Goal: Obtain resource: Download file/media

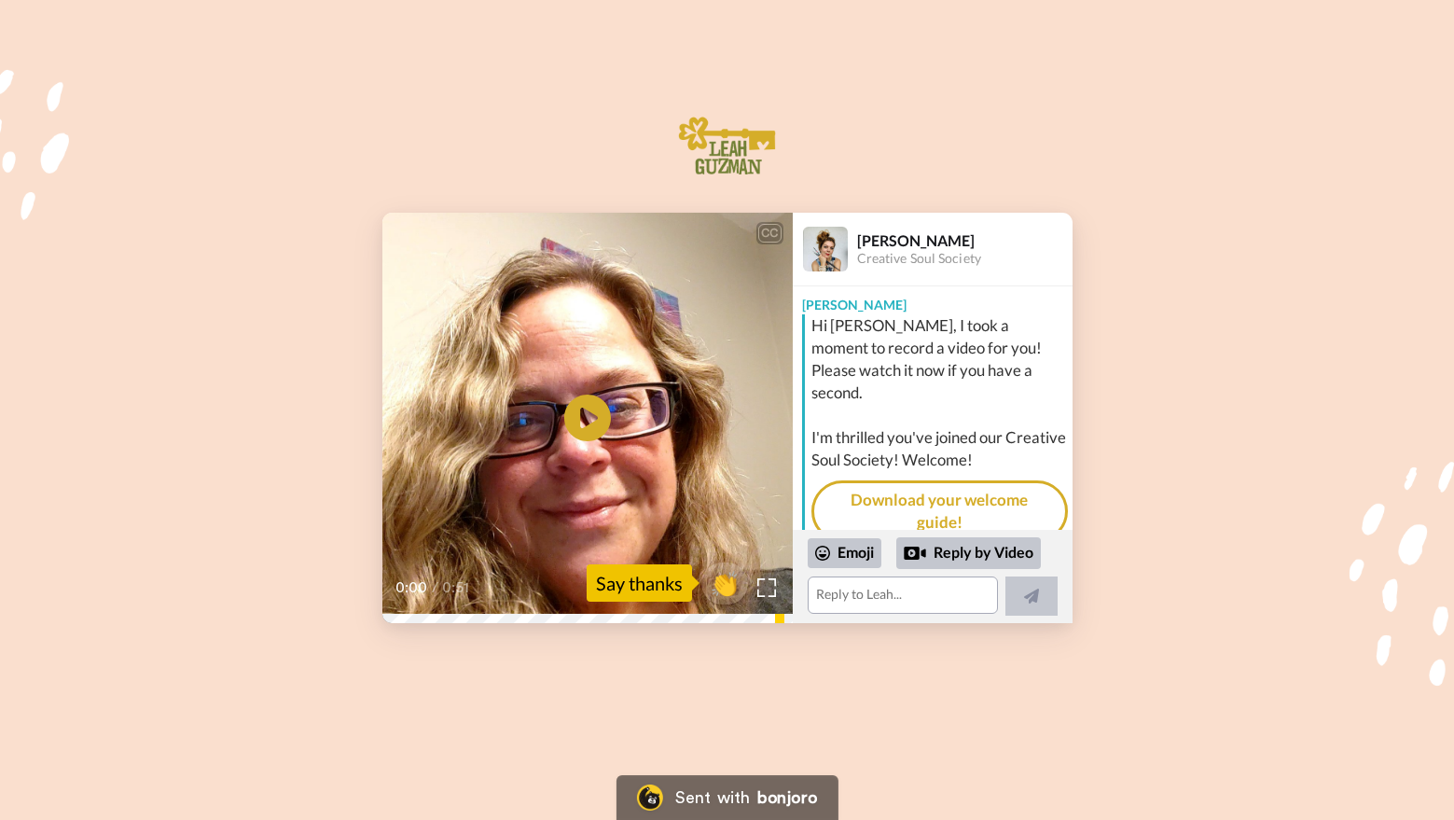
click at [944, 480] on link "Download your welcome guide!" at bounding box center [940, 511] width 257 height 63
click at [590, 412] on icon "Play/Pause" at bounding box center [587, 418] width 49 height 89
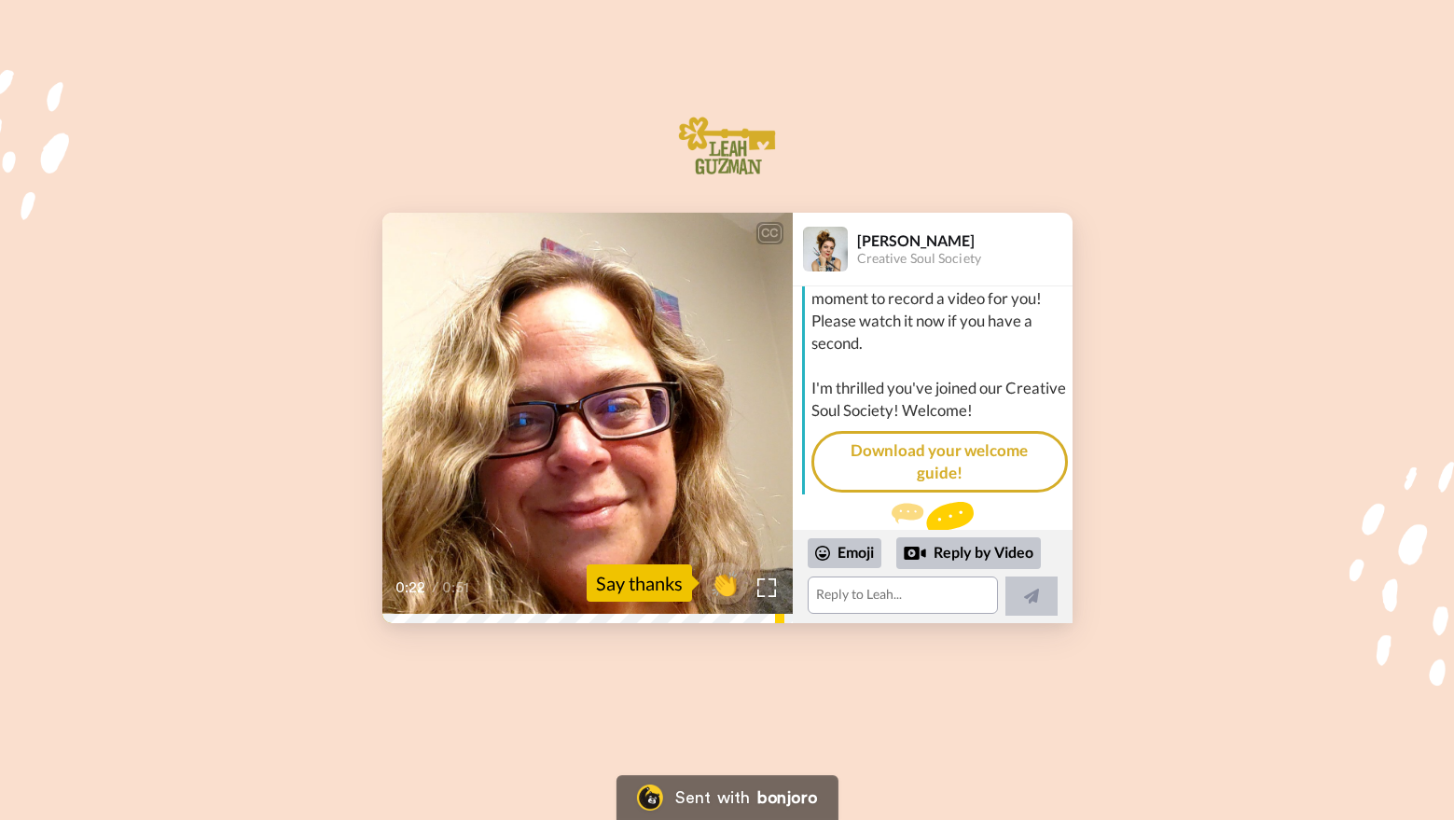
scroll to position [49, 0]
click at [723, 588] on span "👏" at bounding box center [724, 582] width 59 height 37
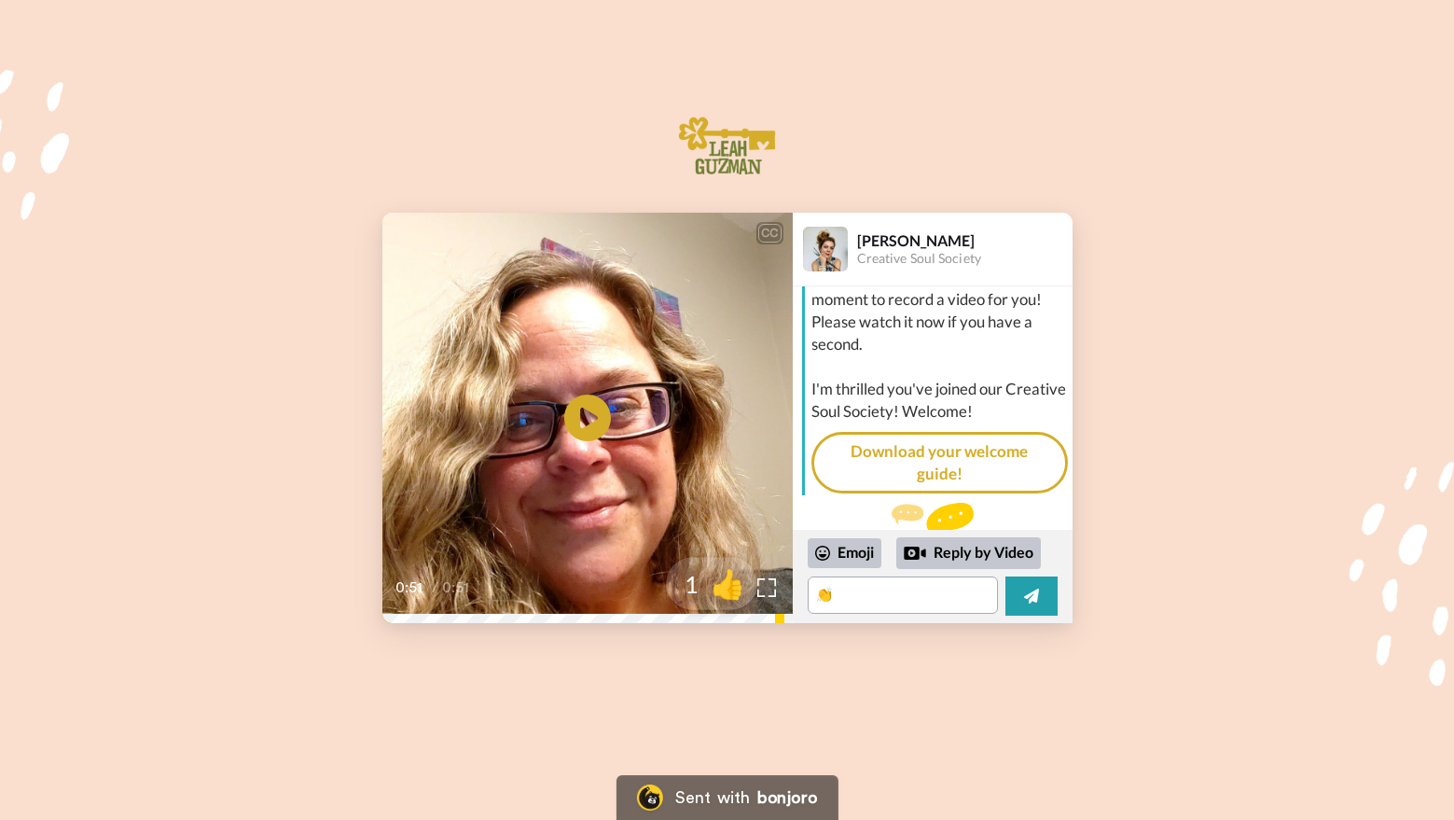
click at [723, 588] on span "👍" at bounding box center [728, 582] width 59 height 37
click at [870, 594] on textarea "👏👍" at bounding box center [903, 595] width 190 height 37
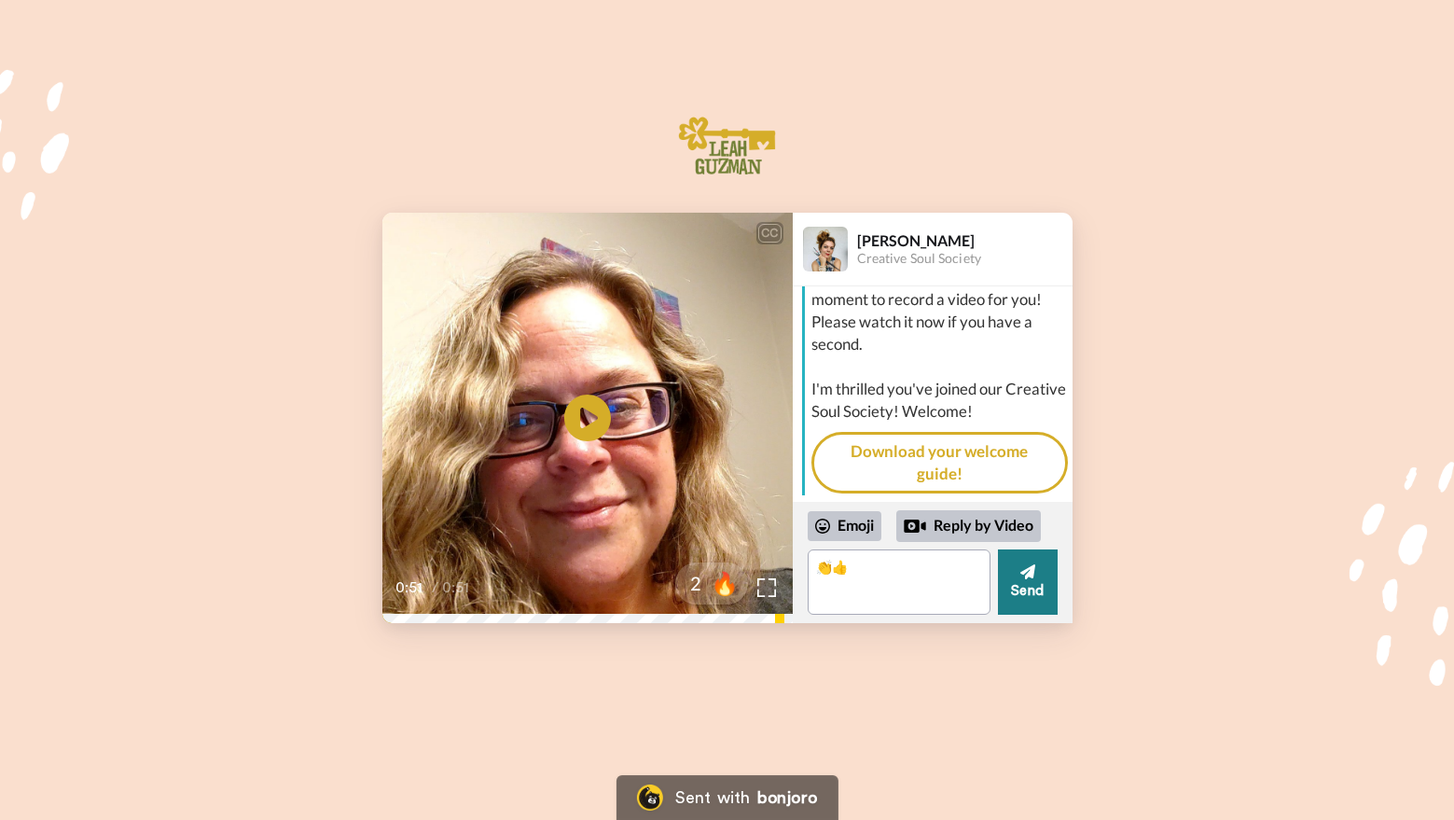
click at [1037, 570] on button "Send" at bounding box center [1028, 582] width 60 height 65
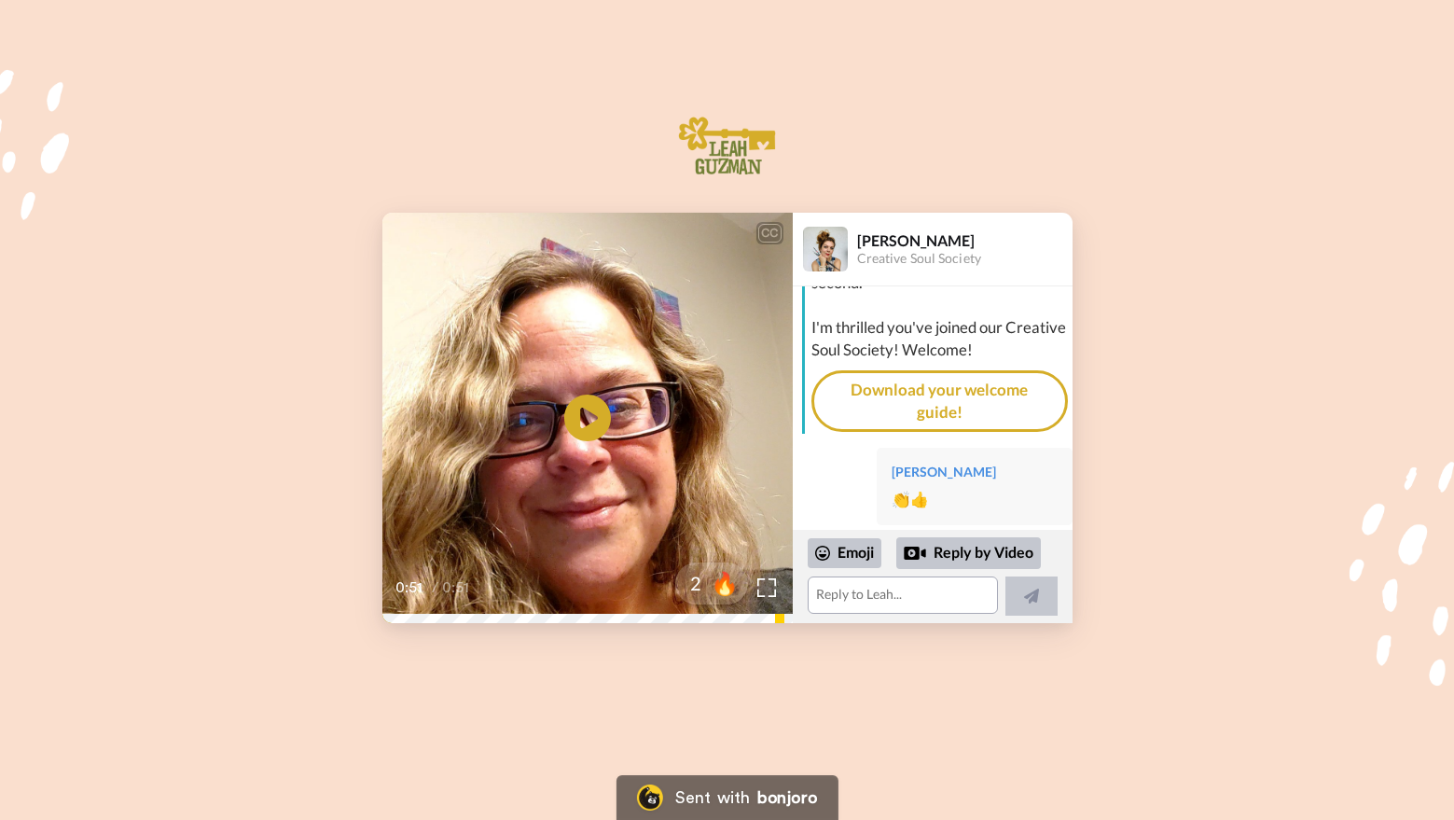
scroll to position [82, 0]
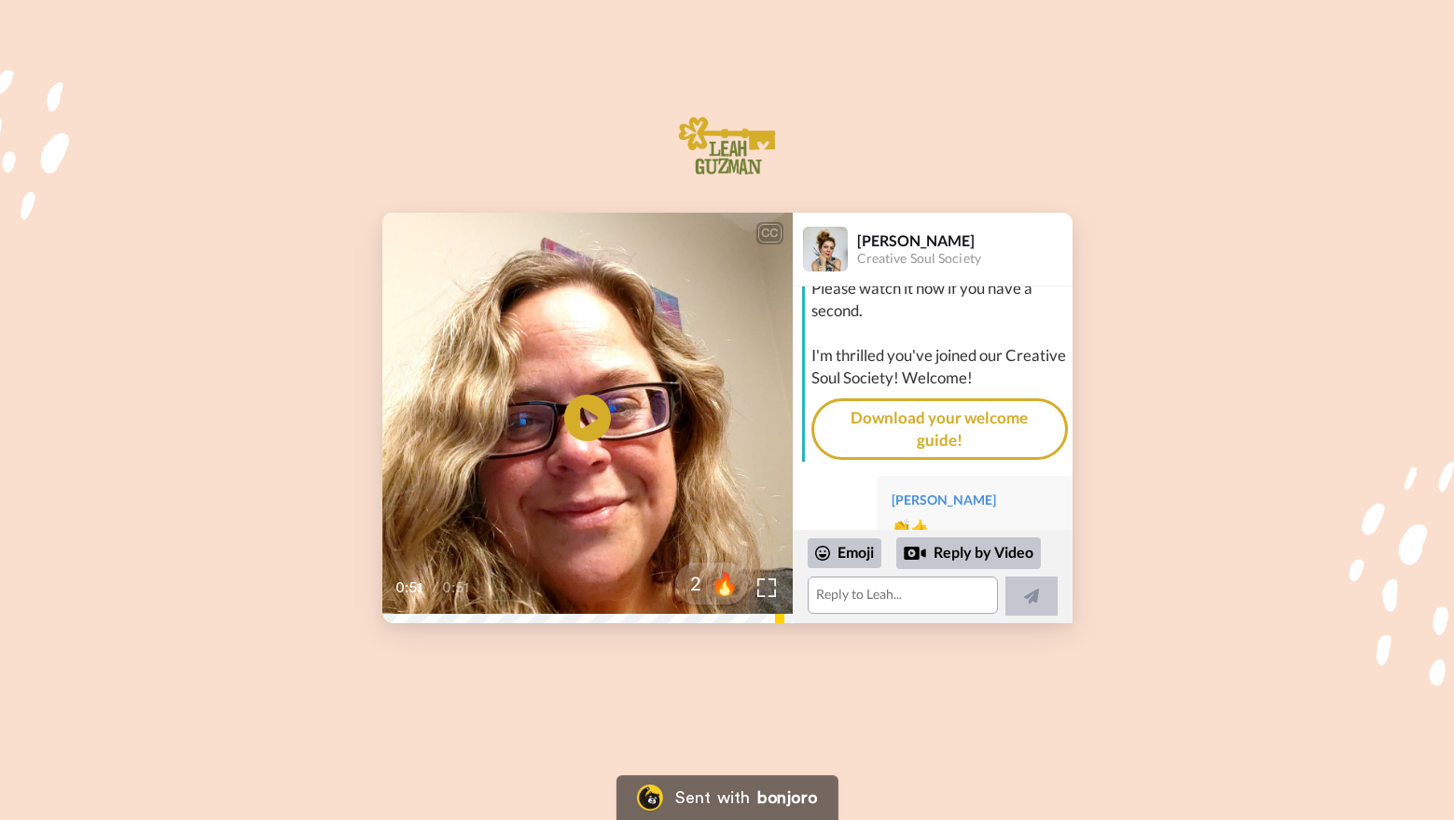
click at [890, 359] on div "Hi [PERSON_NAME], I took a moment to record a video for you! Please watch it no…" at bounding box center [935, 347] width 266 height 230
click at [919, 398] on link "Download your welcome guide!" at bounding box center [940, 429] width 257 height 63
type textarea "I'm having trouble downloading the guide? I use Safari and wonder if it doesn't…"
click at [1036, 597] on icon at bounding box center [1031, 596] width 15 height 15
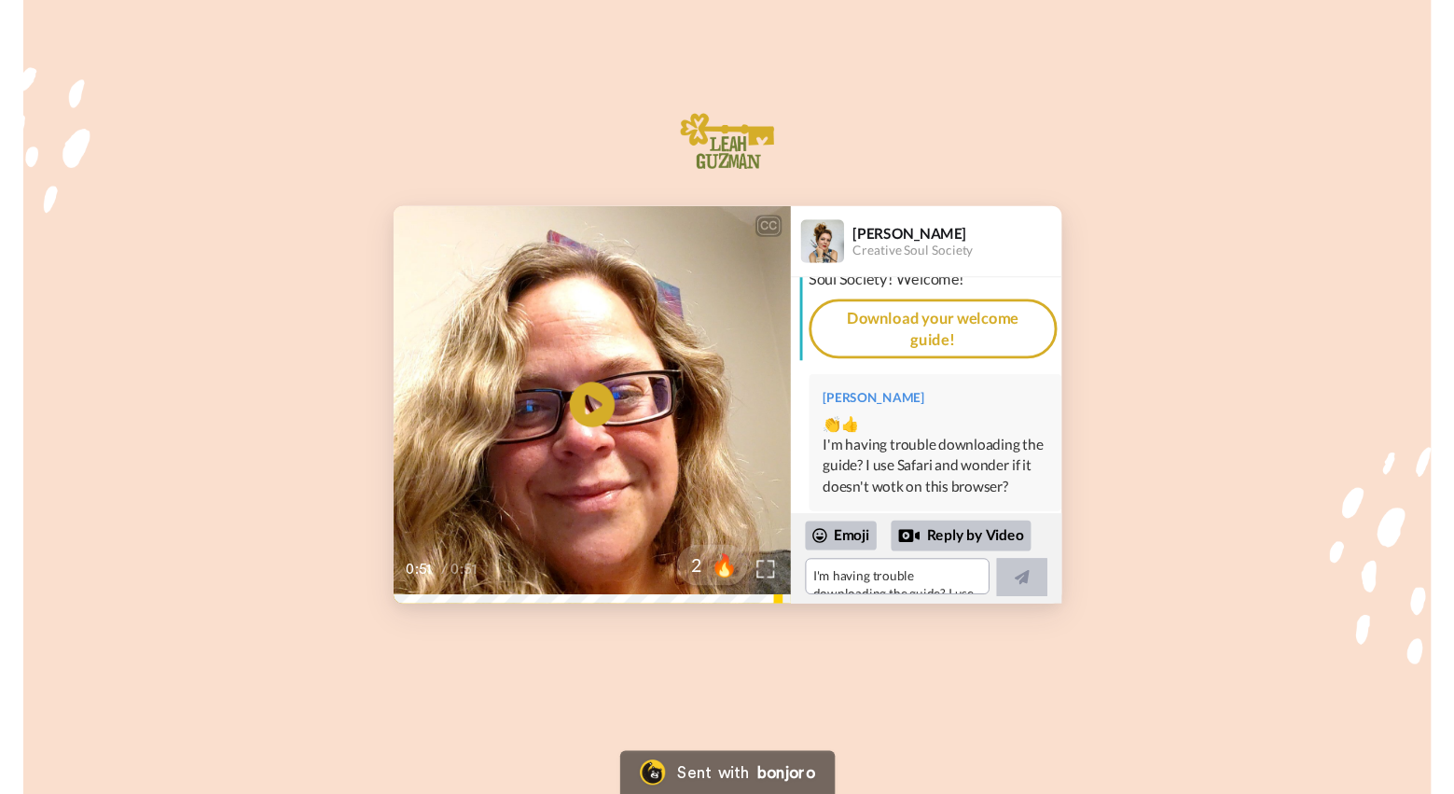
scroll to position [144, 0]
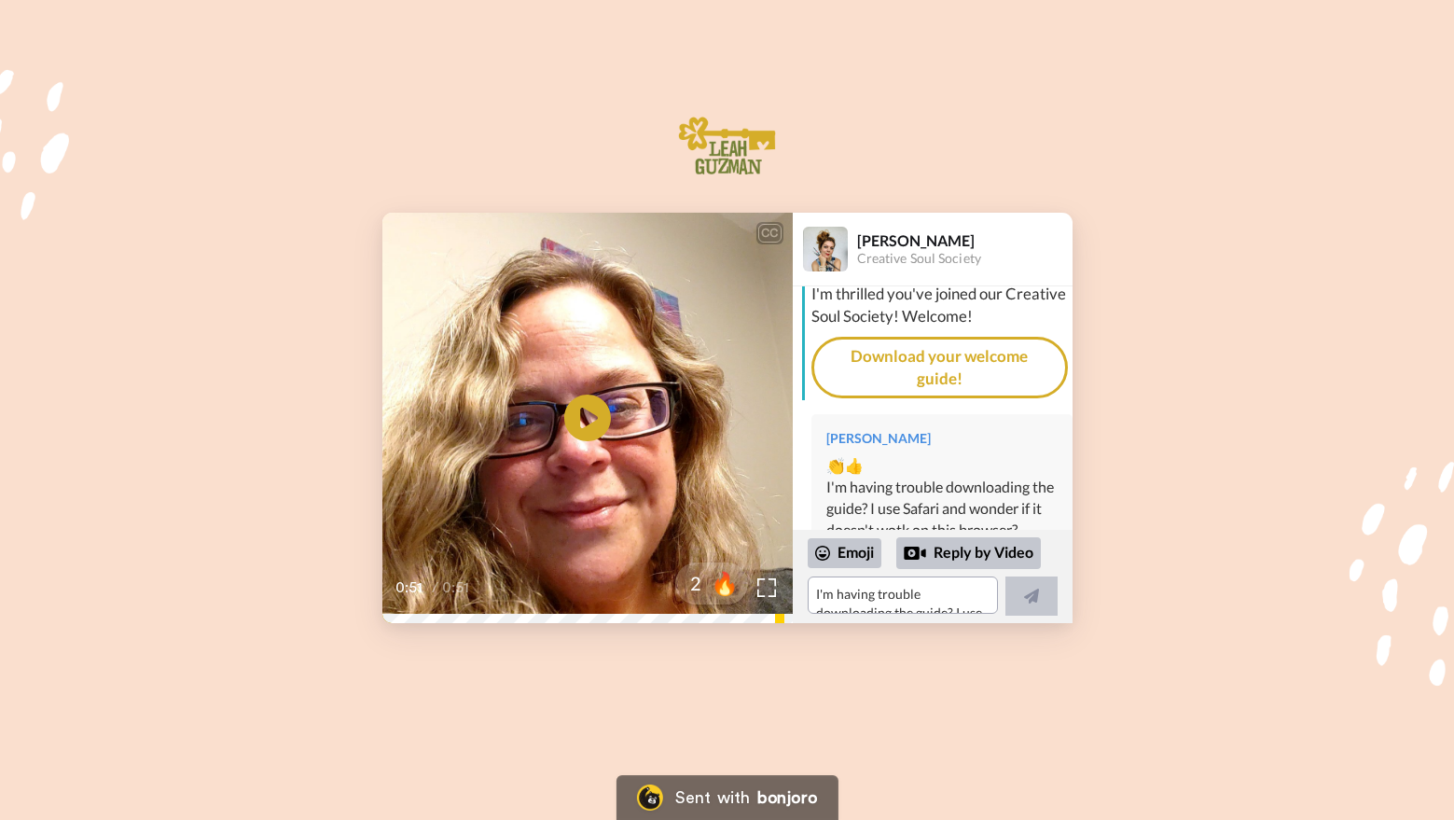
click at [897, 303] on div "Hi [PERSON_NAME], I took a moment to record a video for you! Please watch it no…" at bounding box center [935, 286] width 266 height 230
click at [912, 337] on link "Download your welcome guide!" at bounding box center [940, 368] width 257 height 63
